Goal: Check status

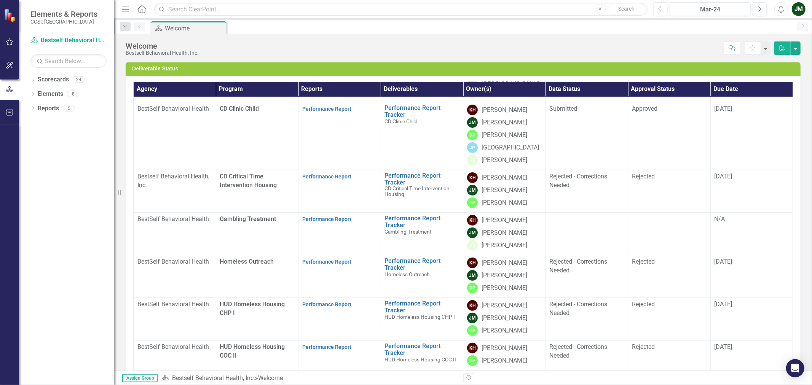
scroll to position [169, 0]
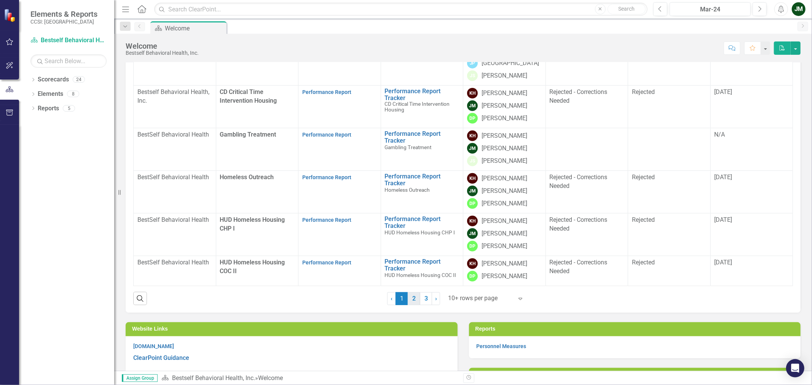
click at [415, 291] on link "2" at bounding box center [414, 298] width 12 height 13
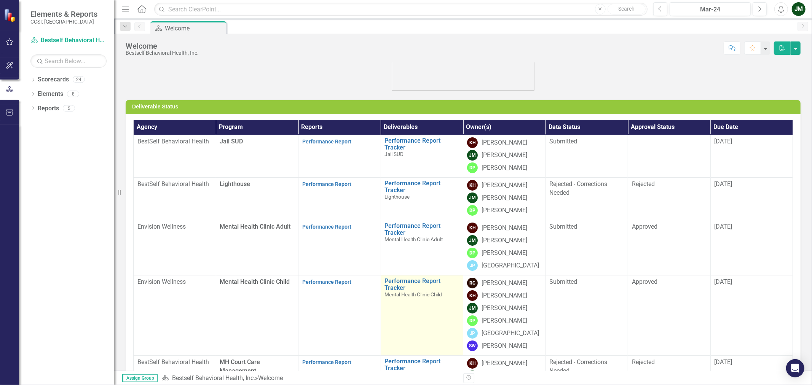
scroll to position [42, 0]
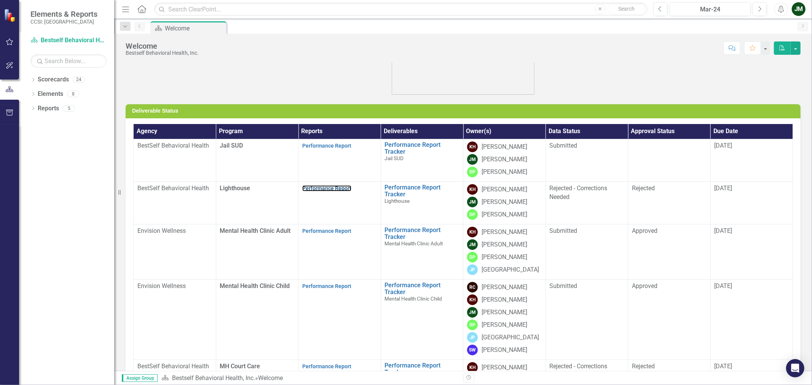
click at [334, 189] on link "Performance Report" at bounding box center [326, 188] width 49 height 6
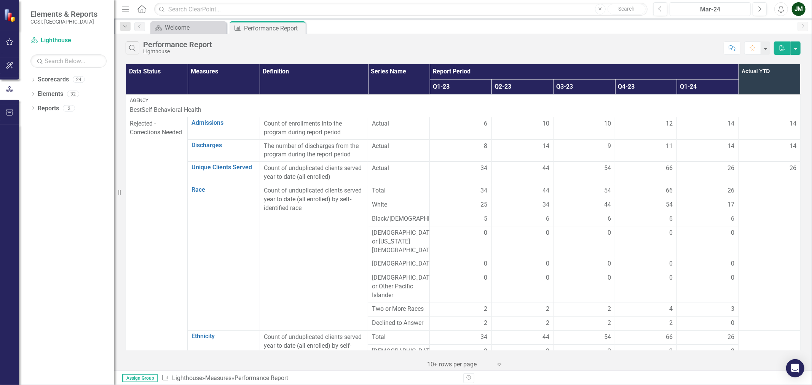
click at [643, 10] on div "Mar-24" at bounding box center [710, 9] width 76 height 9
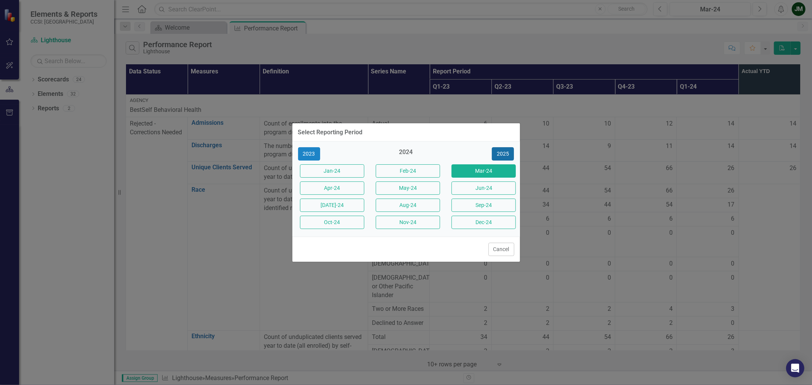
click at [498, 154] on button "2025" at bounding box center [503, 153] width 22 height 13
click at [336, 205] on button "[DATE]-25" at bounding box center [332, 205] width 64 height 13
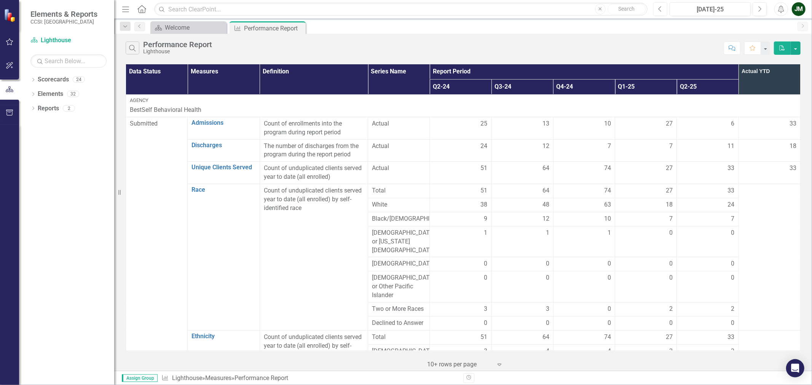
click at [643, 11] on icon "Previous" at bounding box center [660, 9] width 4 height 7
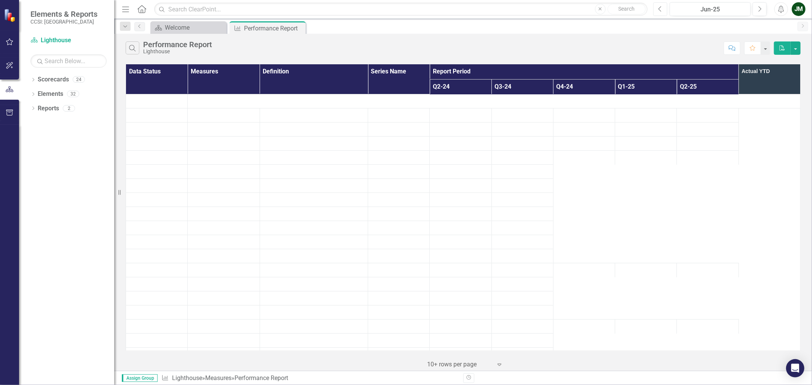
click at [643, 11] on icon "Previous" at bounding box center [660, 9] width 4 height 7
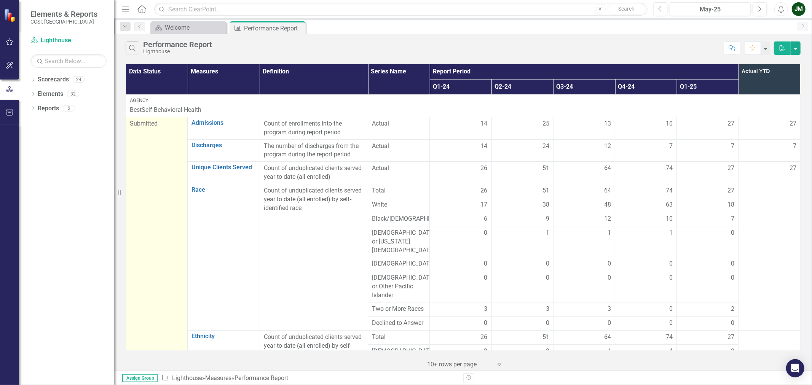
click at [163, 127] on div "Submitted" at bounding box center [157, 123] width 54 height 9
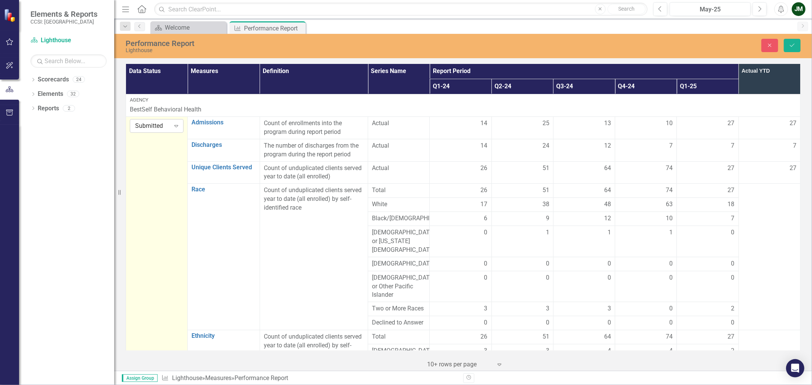
click at [174, 127] on icon "Expand" at bounding box center [176, 126] width 8 height 6
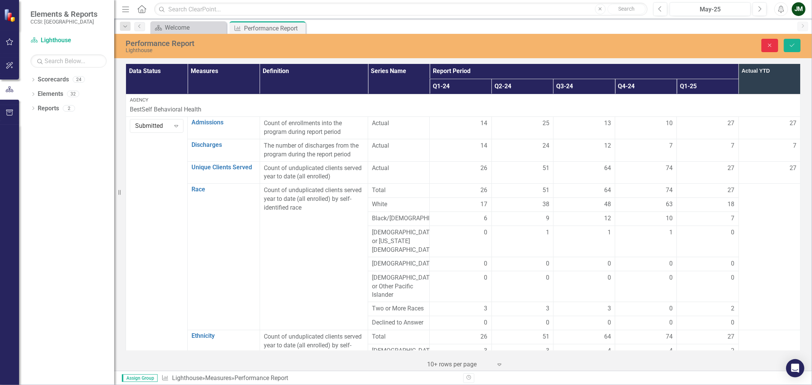
click at [643, 46] on button "Close" at bounding box center [769, 45] width 17 height 13
